Goal: Information Seeking & Learning: Learn about a topic

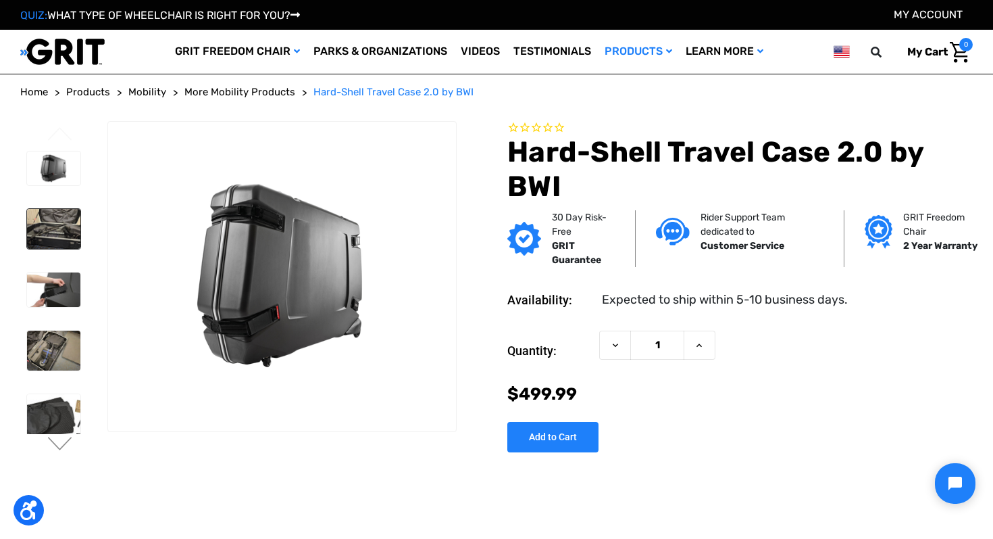
click at [48, 226] on img at bounding box center [53, 229] width 53 height 40
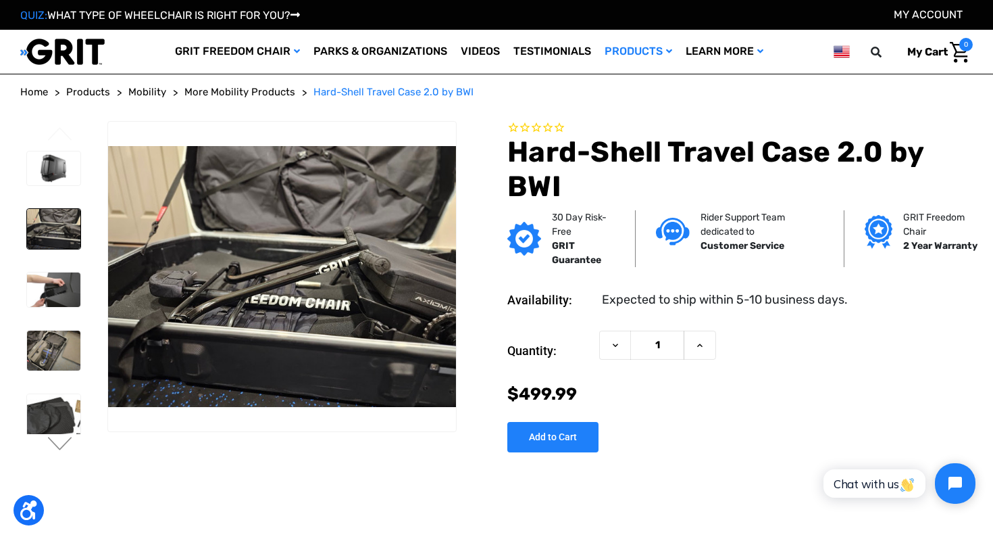
click at [58, 264] on div at bounding box center [53, 348] width 66 height 406
click at [58, 270] on li at bounding box center [53, 290] width 66 height 48
click at [57, 301] on img at bounding box center [53, 289] width 53 height 34
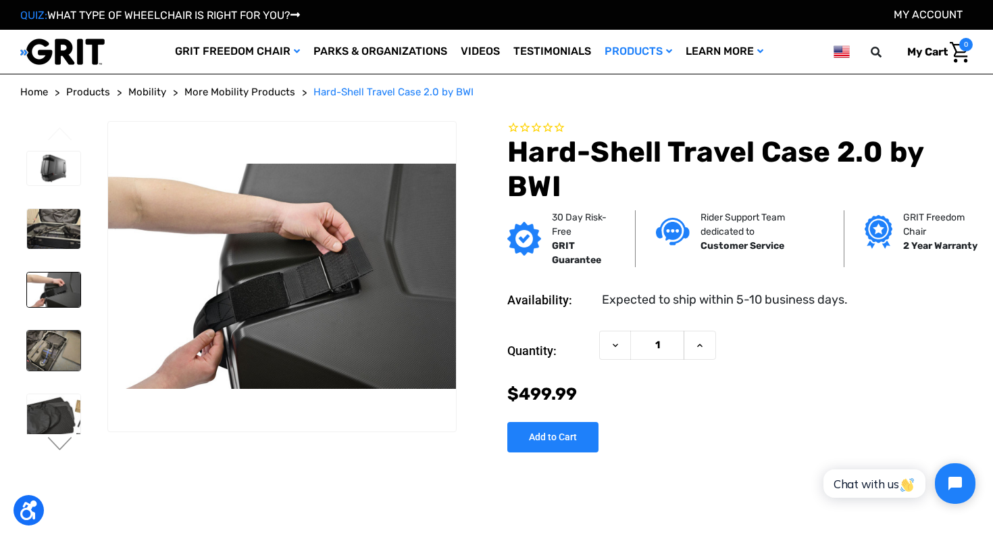
click at [59, 341] on img at bounding box center [53, 350] width 53 height 40
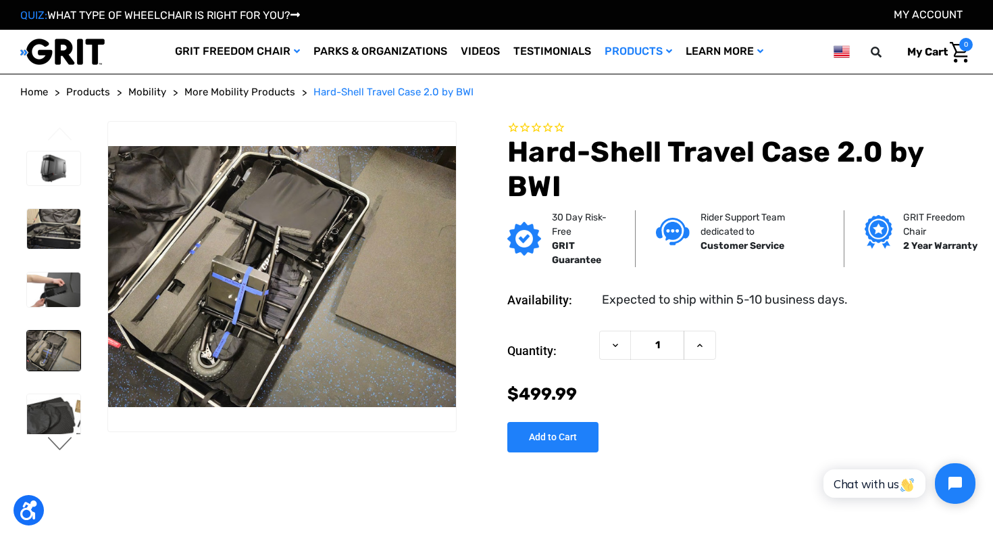
click at [63, 451] on button "Next" at bounding box center [60, 445] width 28 height 16
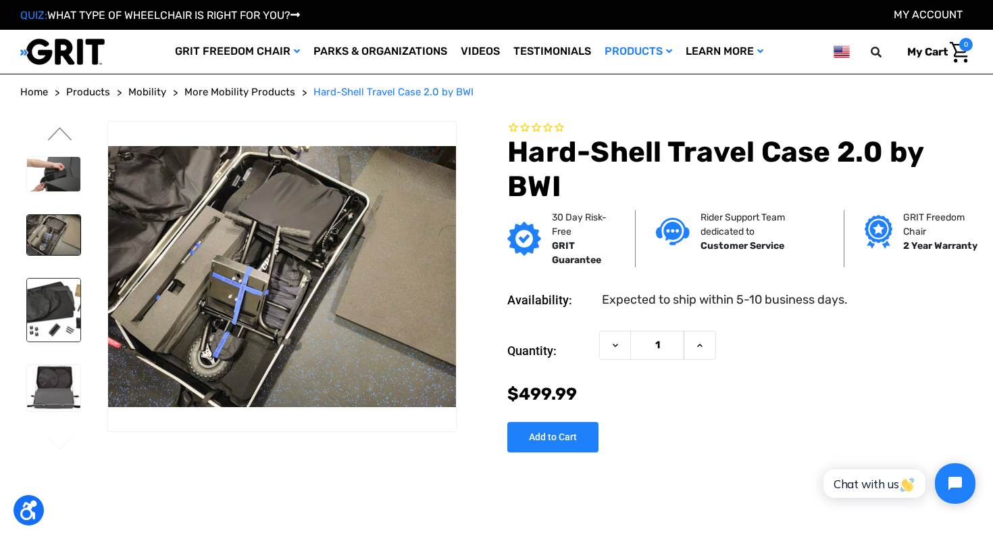
click at [61, 322] on img at bounding box center [53, 309] width 53 height 63
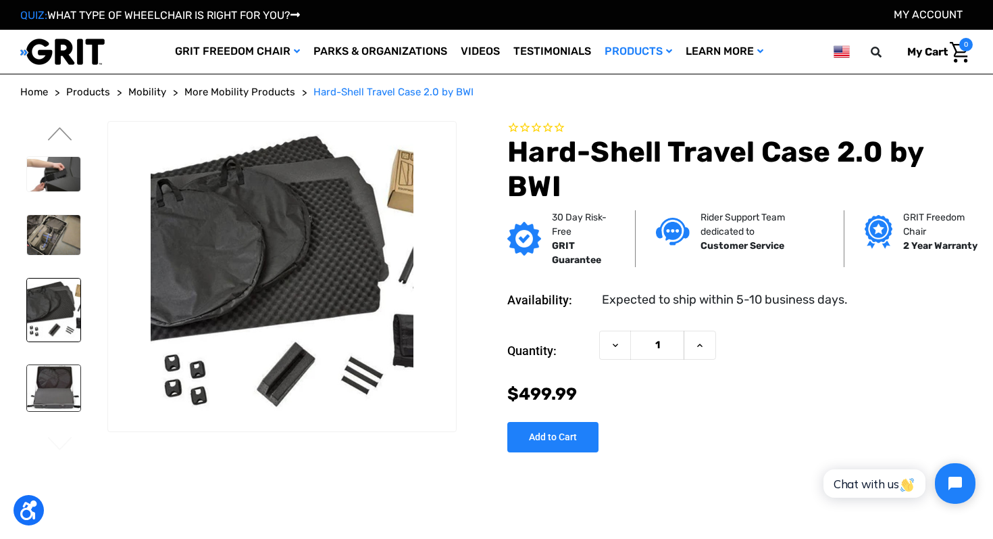
click at [66, 371] on img at bounding box center [53, 388] width 53 height 46
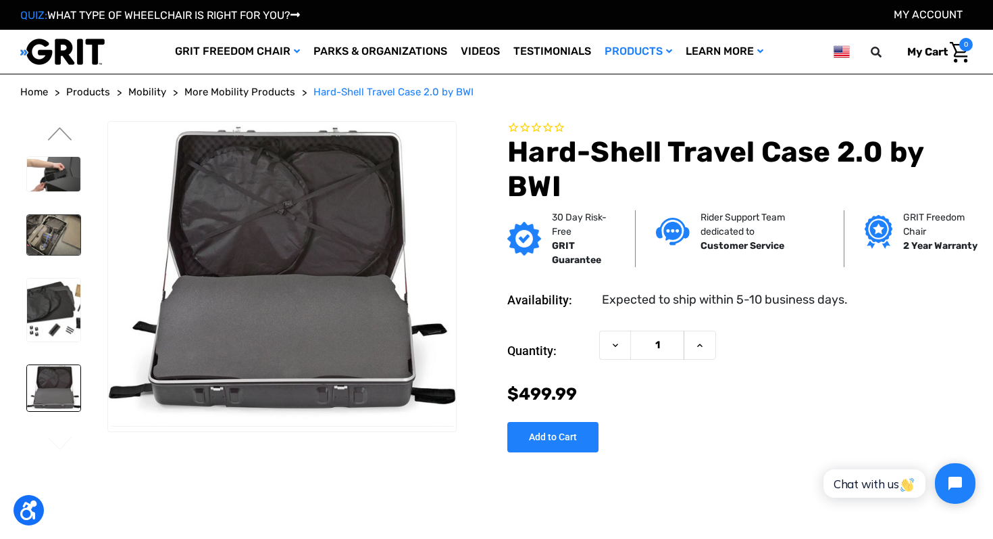
click at [67, 234] on img at bounding box center [53, 235] width 53 height 40
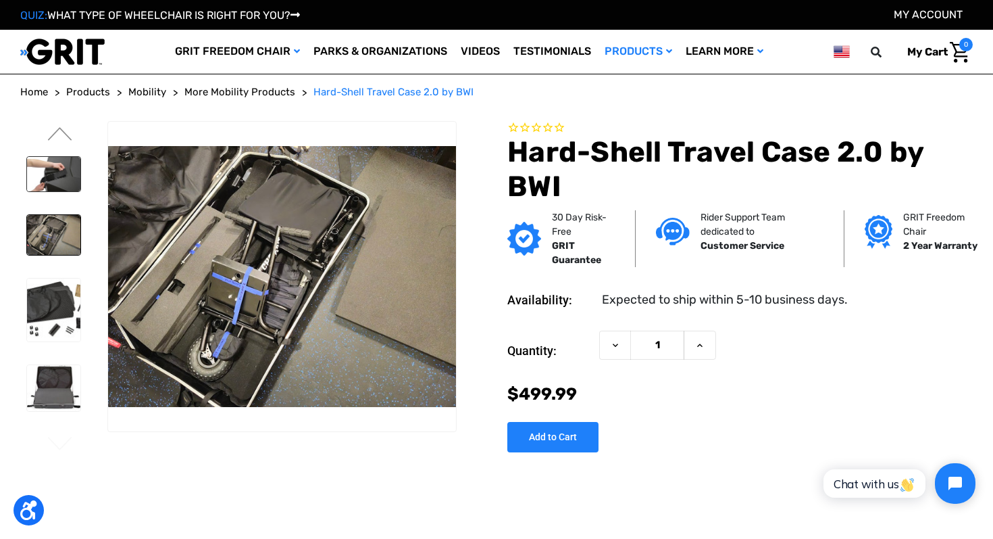
click at [67, 177] on img at bounding box center [53, 174] width 53 height 34
